Goal: Information Seeking & Learning: Learn about a topic

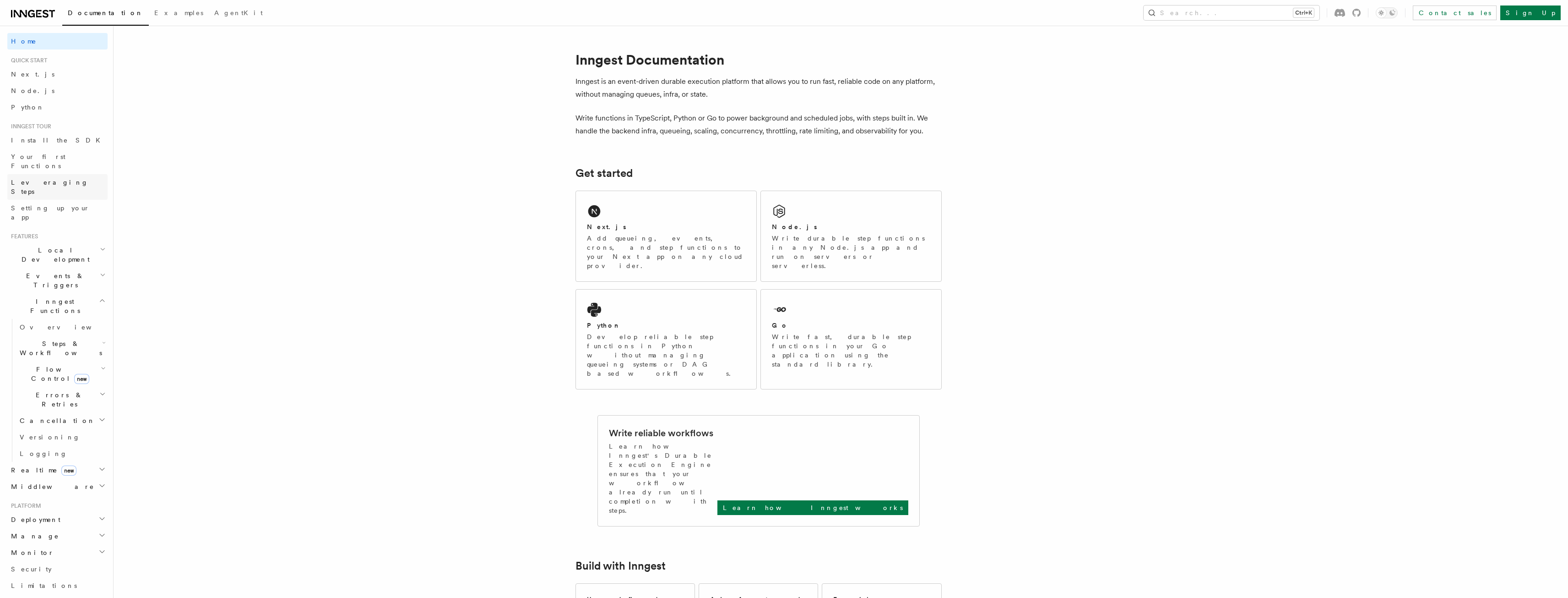
click at [35, 174] on link "Leveraging Steps" at bounding box center [57, 187] width 100 height 26
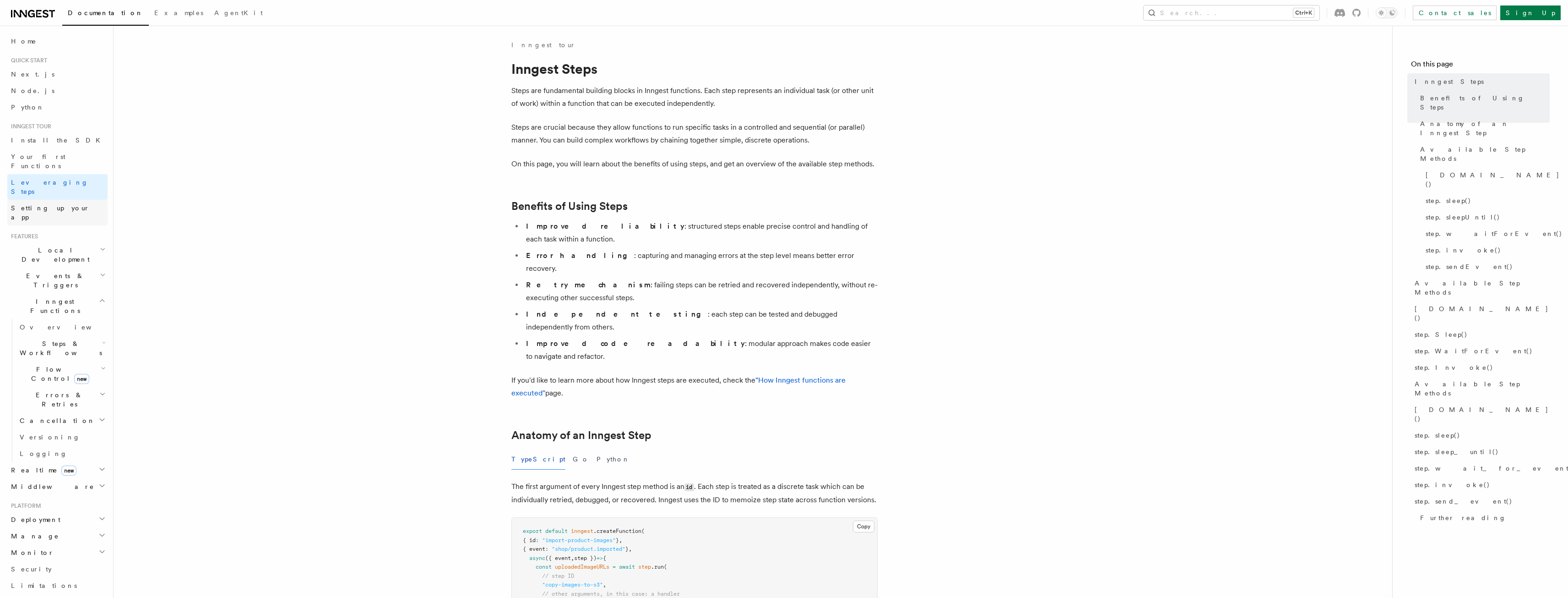
click at [34, 200] on link "Setting up your app" at bounding box center [57, 213] width 100 height 26
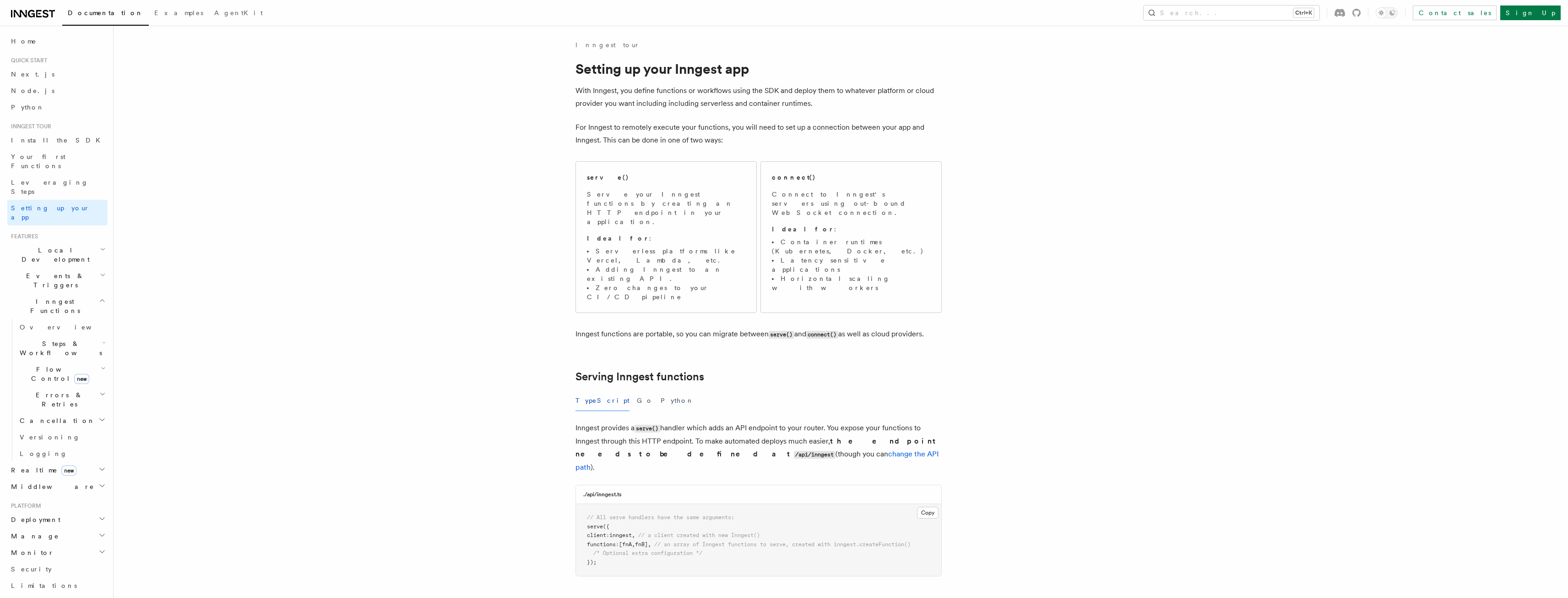
click at [27, 271] on span "Events & Triggers" at bounding box center [54, 280] width 93 height 18
click at [29, 538] on span "Limitations" at bounding box center [44, 542] width 66 height 7
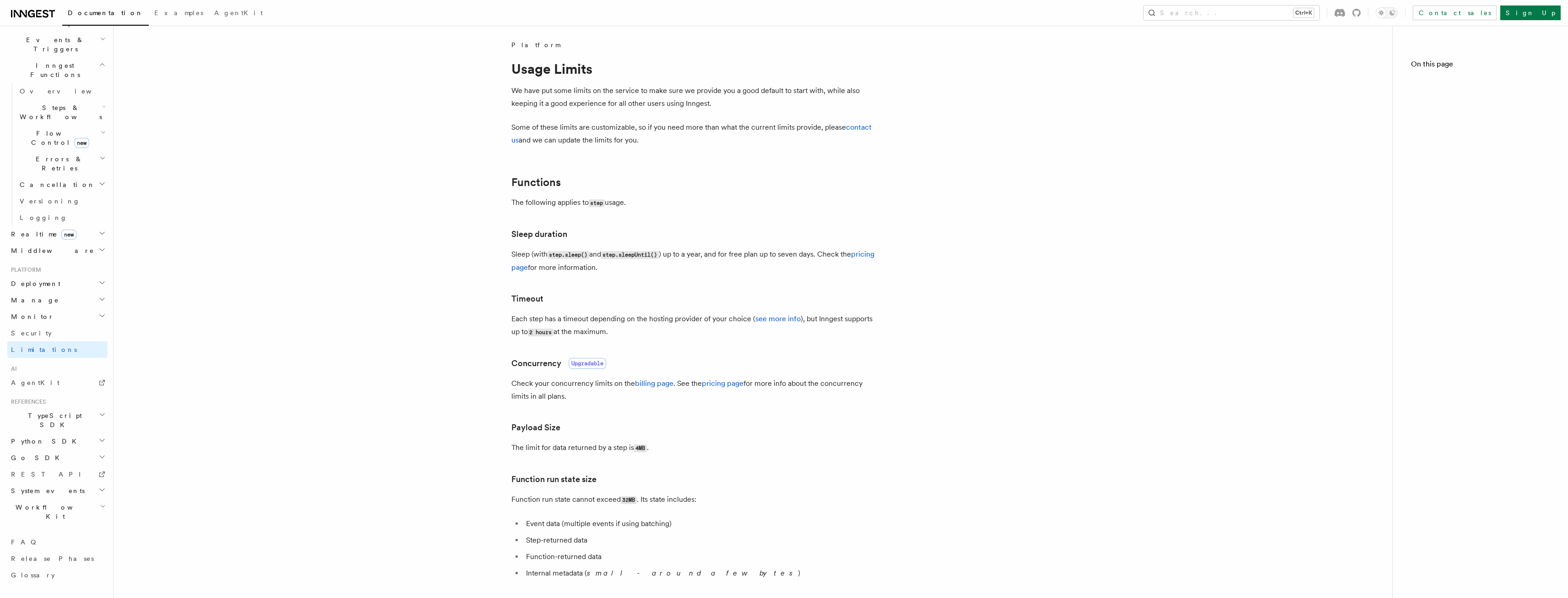
scroll to position [135, 0]
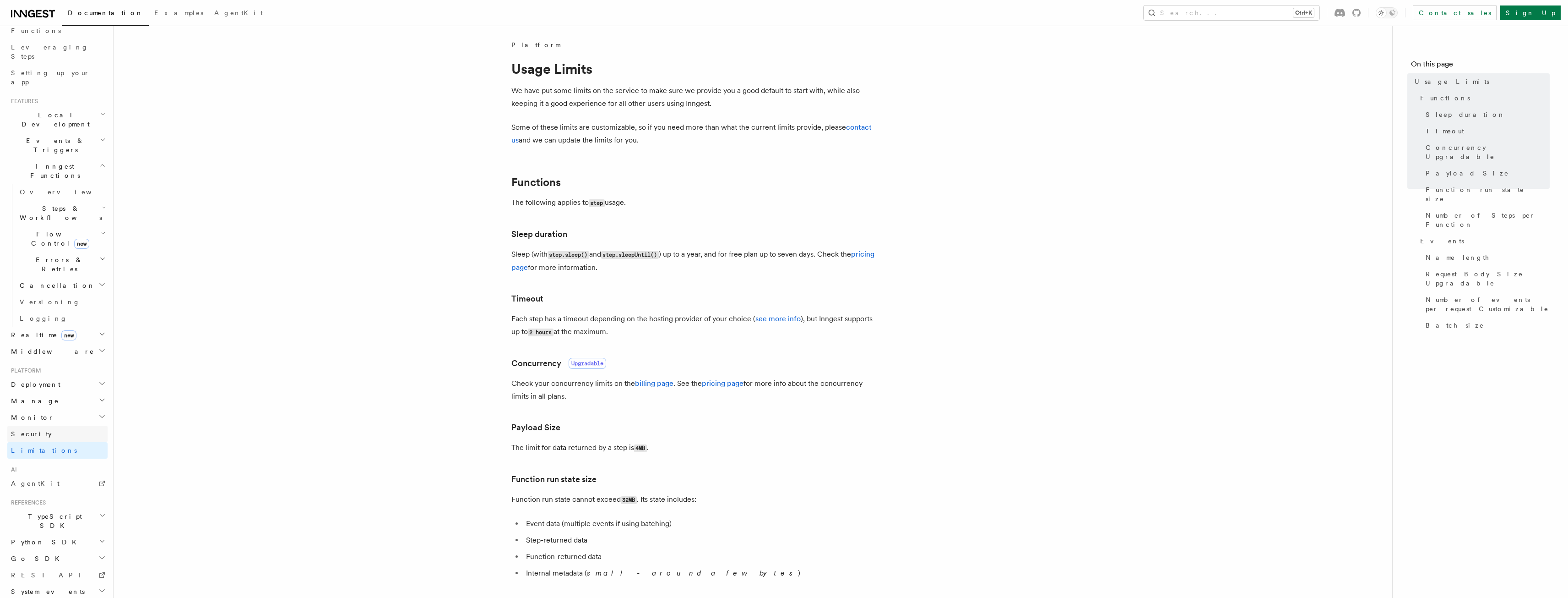
click at [27, 426] on link "Security" at bounding box center [57, 434] width 100 height 16
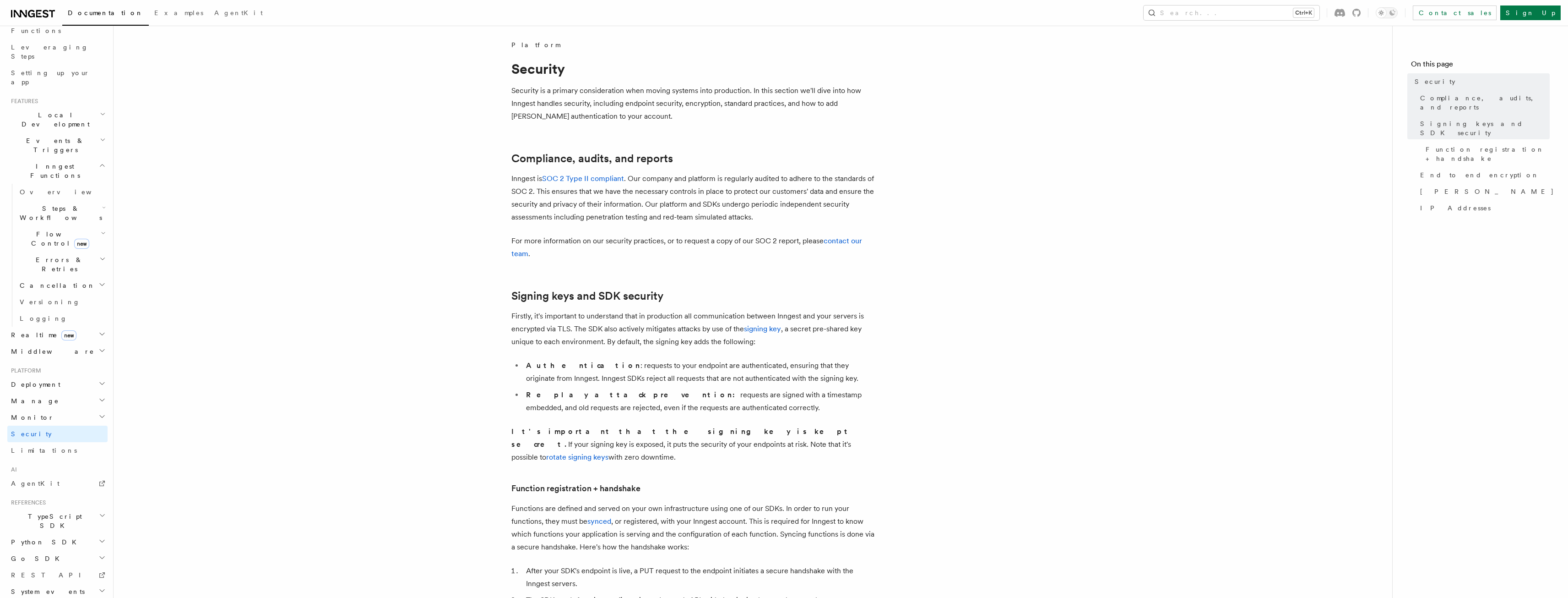
click at [25, 396] on span "Manage" at bounding box center [33, 401] width 52 height 9
click at [21, 367] on span "Platform" at bounding box center [24, 370] width 34 height 7
click at [26, 346] on span "Middleware" at bounding box center [51, 351] width 87 height 9
click at [26, 330] on span "Realtime new" at bounding box center [42, 334] width 69 height 9
click at [32, 252] on h2 "Errors & Retries" at bounding box center [61, 264] width 91 height 26
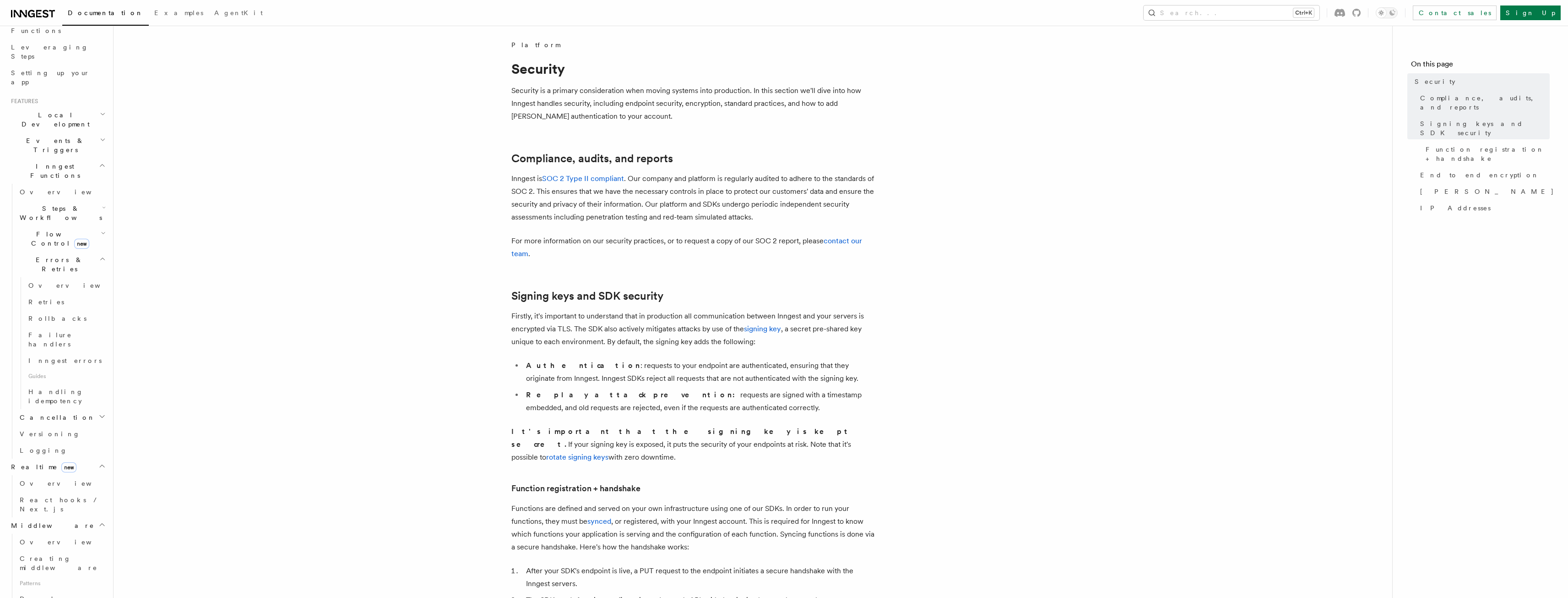
click at [38, 230] on span "Flow Control new" at bounding box center [58, 239] width 85 height 18
click at [40, 204] on span "Steps & Workflows" at bounding box center [58, 213] width 86 height 18
click at [41, 158] on h2 "Inngest Functions" at bounding box center [57, 171] width 100 height 26
click at [43, 107] on h2 "Local Development" at bounding box center [57, 119] width 100 height 26
click at [45, 107] on h2 "Local Development" at bounding box center [57, 119] width 100 height 26
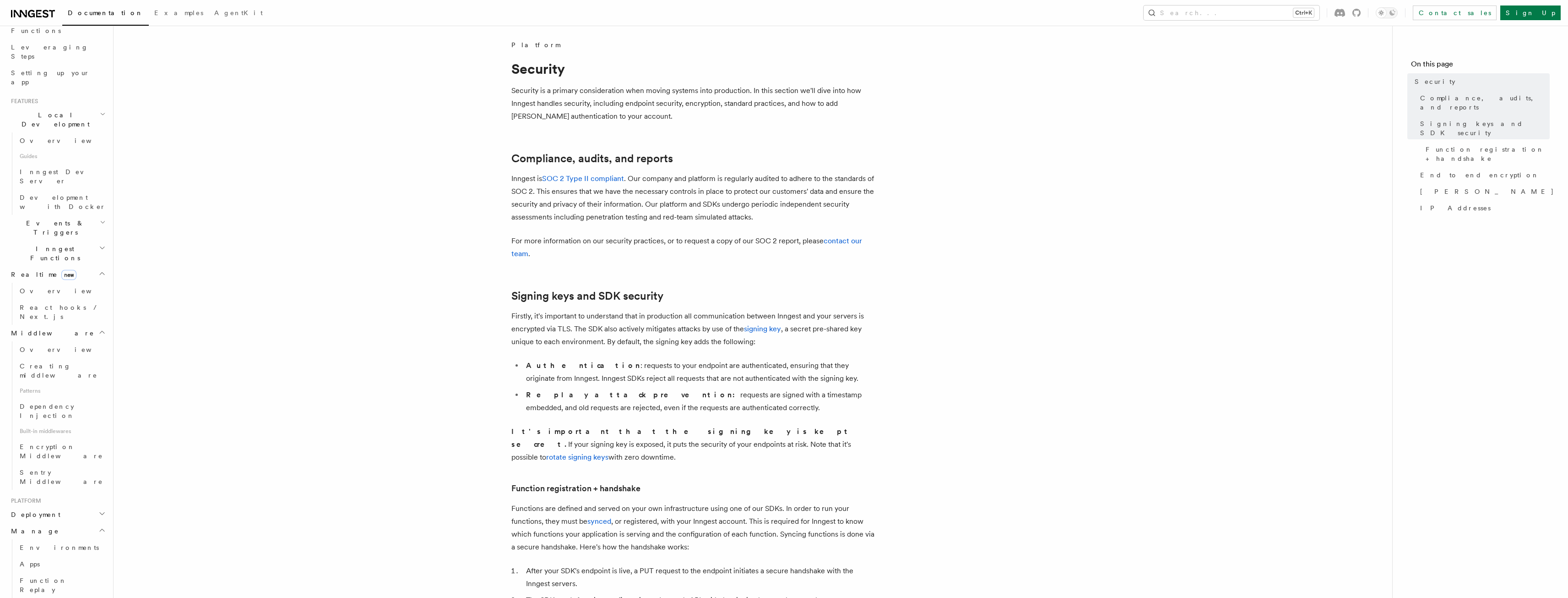
click at [45, 107] on h2 "Local Development" at bounding box center [57, 119] width 100 height 26
click at [25, 219] on span "Events & Triggers" at bounding box center [54, 228] width 93 height 18
click at [34, 257] on span "Essentials" at bounding box center [61, 264] width 91 height 15
click at [48, 219] on span "Events & Triggers" at bounding box center [54, 228] width 93 height 18
